Goal: Task Accomplishment & Management: Use online tool/utility

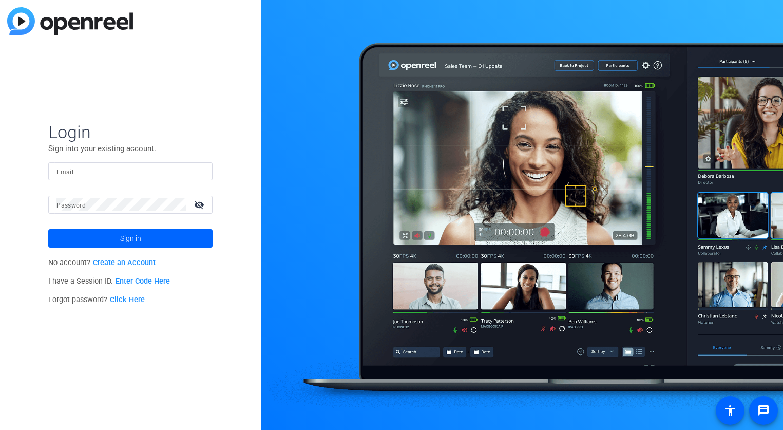
click at [132, 175] on input "Email" at bounding box center [130, 171] width 148 height 12
click at [0, 429] on com-1password-button at bounding box center [0, 430] width 0 height 0
click at [113, 173] on input "Email" at bounding box center [130, 171] width 148 height 12
click at [0, 429] on com-1password-button at bounding box center [0, 430] width 0 height 0
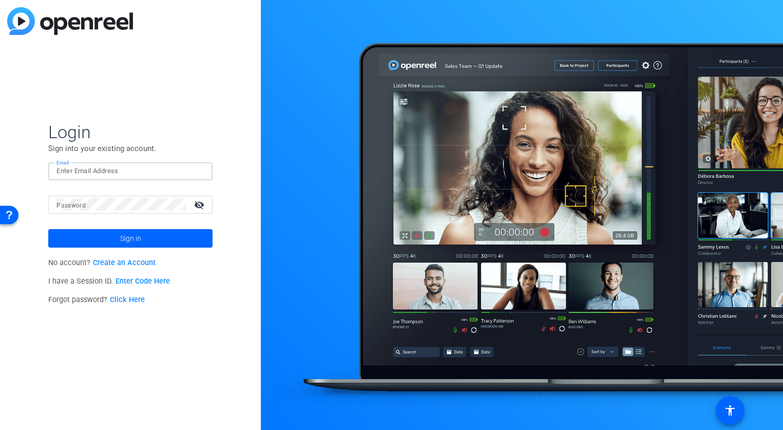
type input "lars.hoeppner@mmpro.de"
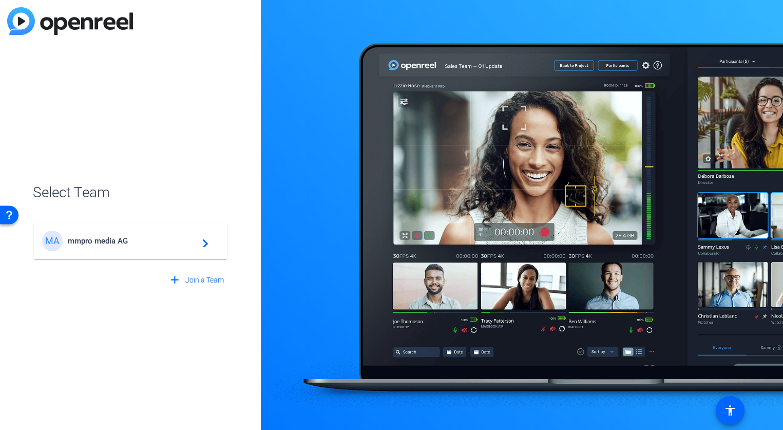
click at [159, 245] on span "mmpro media AG" at bounding box center [132, 240] width 128 height 9
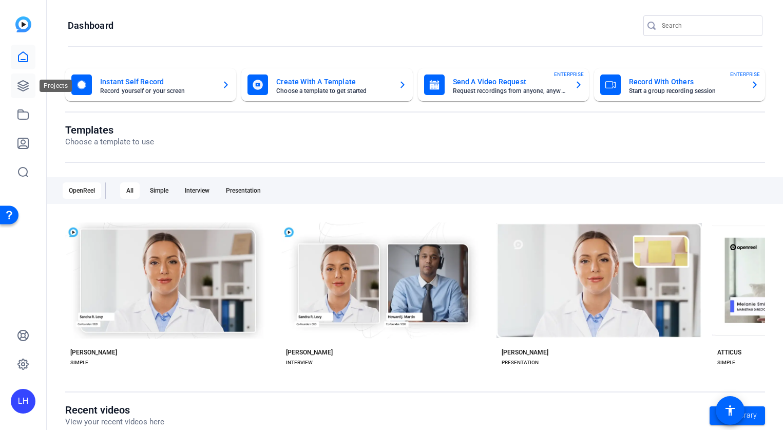
click at [25, 80] on icon at bounding box center [23, 86] width 12 height 12
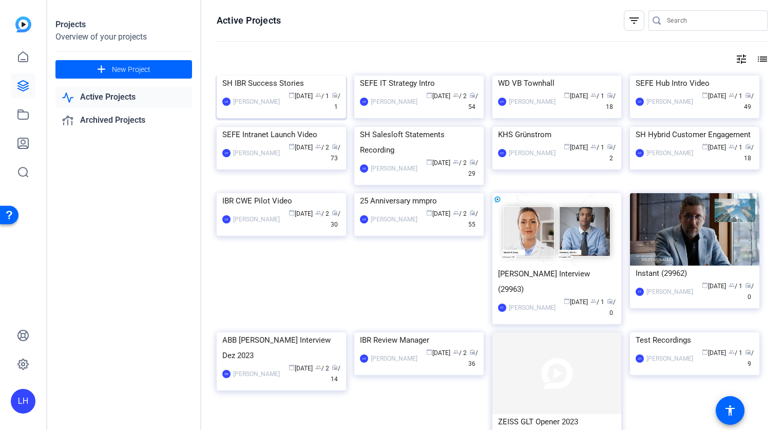
click at [287, 75] on img at bounding box center [281, 75] width 129 height 0
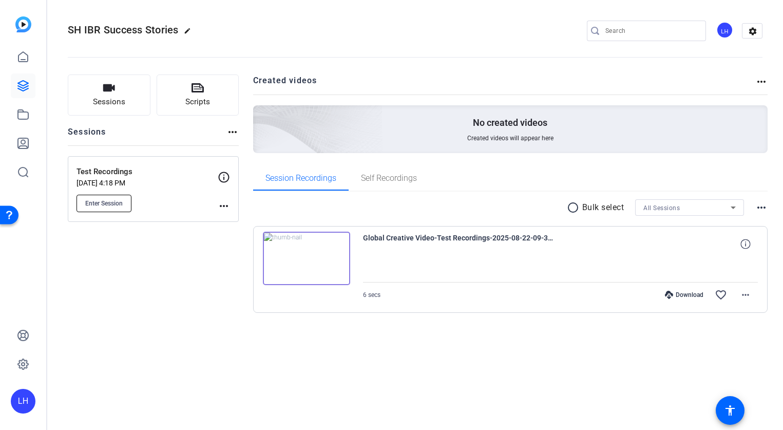
click at [113, 210] on button "Enter Session" at bounding box center [103, 203] width 55 height 17
click at [24, 399] on div "LH" at bounding box center [23, 401] width 25 height 25
click at [29, 287] on div at bounding box center [391, 215] width 783 height 430
click at [25, 402] on div "LH" at bounding box center [23, 401] width 25 height 25
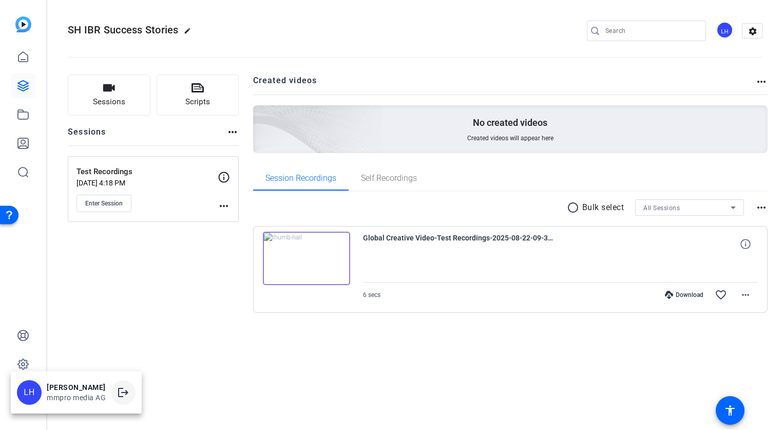
click at [121, 392] on mat-icon "logout" at bounding box center [123, 392] width 12 height 12
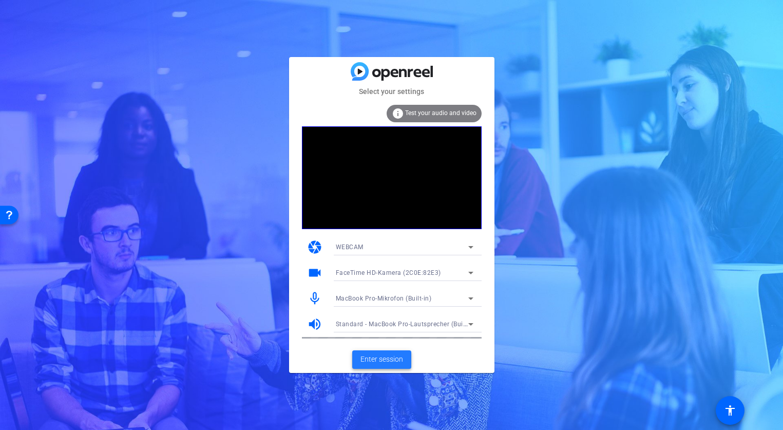
click at [384, 352] on span at bounding box center [381, 359] width 59 height 25
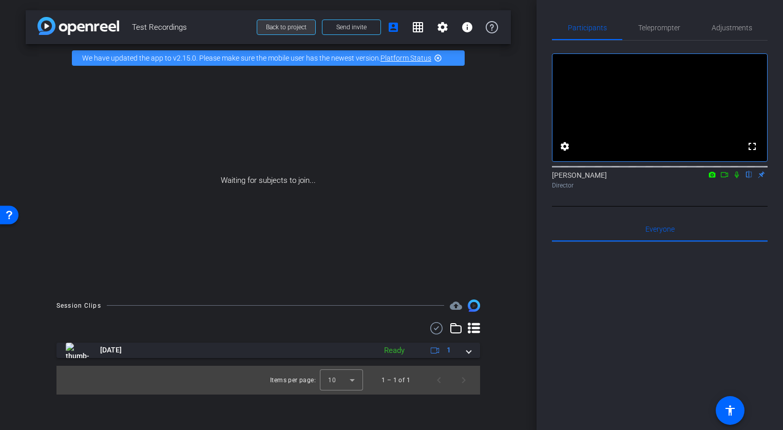
click at [265, 34] on span at bounding box center [286, 27] width 58 height 25
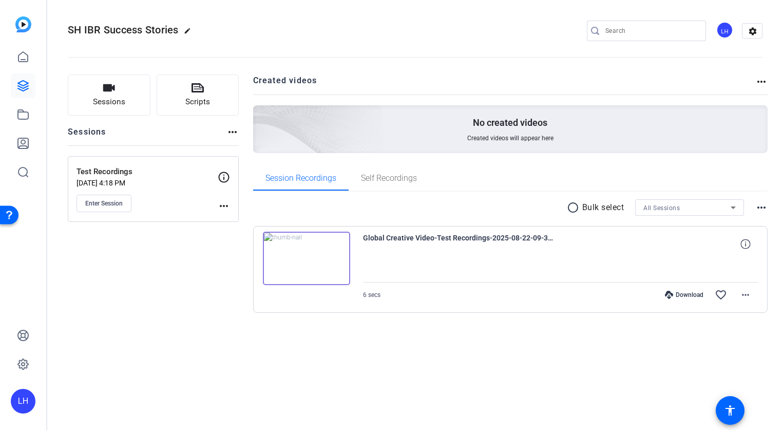
click at [25, 399] on div "LH" at bounding box center [23, 401] width 25 height 25
click at [0, 0] on mat-icon "logout" at bounding box center [0, 0] width 0 height 0
